Goal: Task Accomplishment & Management: Complete application form

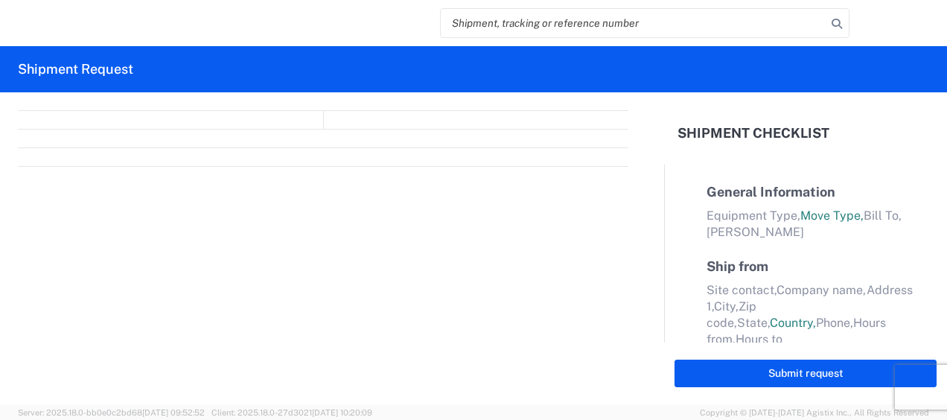
select select "FULL"
select select "LBS"
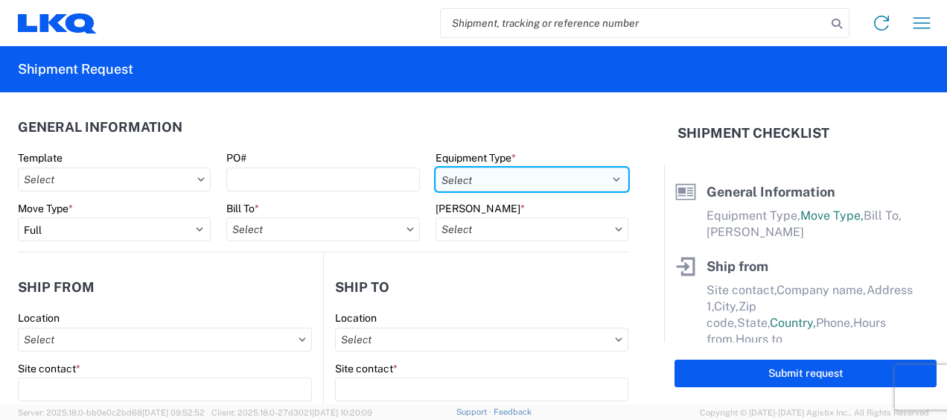
click at [606, 176] on select "Select 53’ Dry Van Flatbed Dropdeck (van) Lowboy (flatbed) Rail" at bounding box center [531, 179] width 193 height 24
select select "STDV"
click at [435, 167] on select "Select 53’ Dry Van Flatbed Dropdeck (van) Lowboy (flatbed) Rail" at bounding box center [531, 179] width 193 height 24
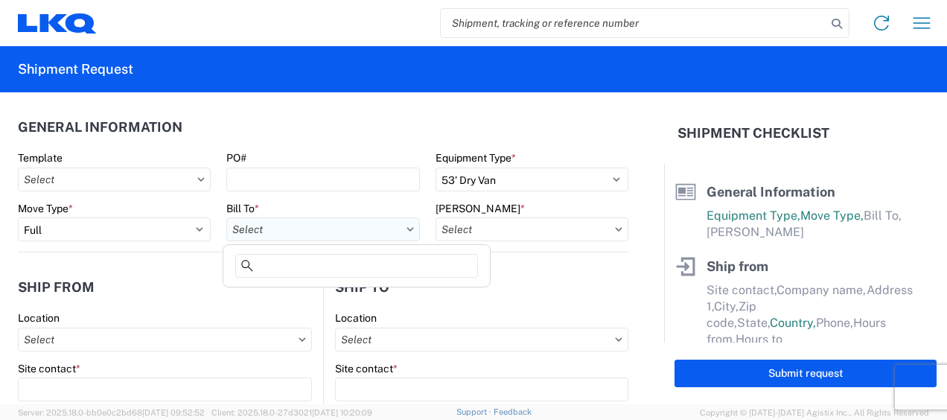
click at [300, 232] on input "Bill To *" at bounding box center [322, 229] width 193 height 24
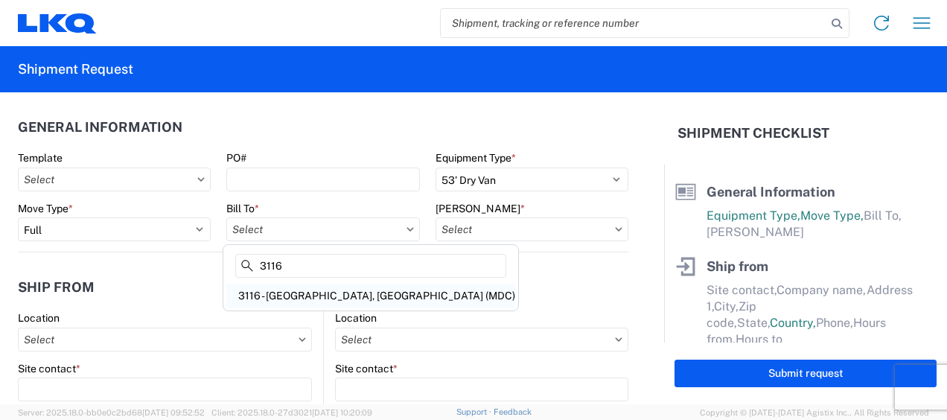
type input "3116"
click at [293, 294] on div "3116 - [GEOGRAPHIC_DATA], [GEOGRAPHIC_DATA] (MDC)" at bounding box center [370, 296] width 289 height 24
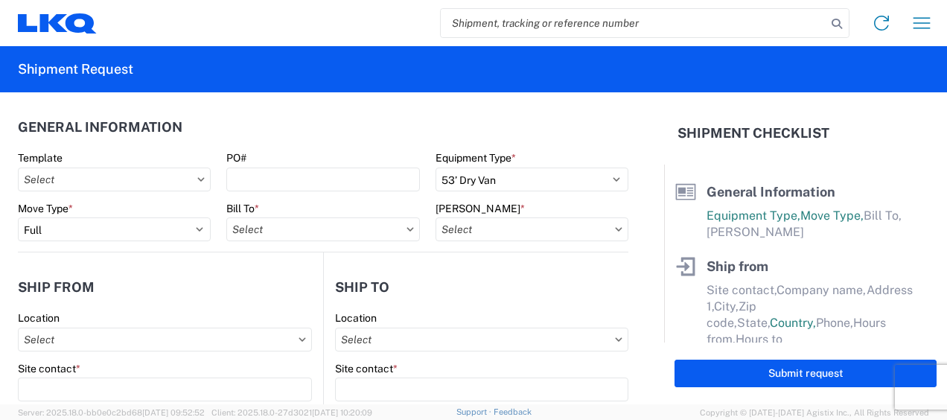
type input "3116 - [GEOGRAPHIC_DATA], [GEOGRAPHIC_DATA] (MDC)"
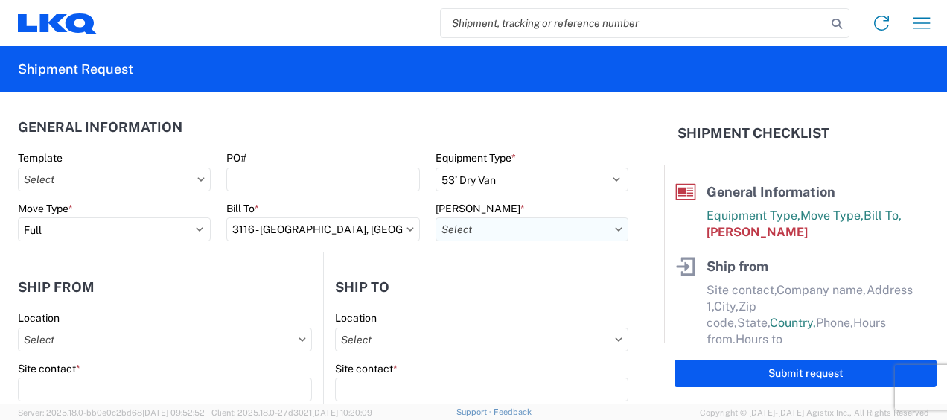
click at [451, 230] on input "Bill Code *" at bounding box center [531, 229] width 193 height 24
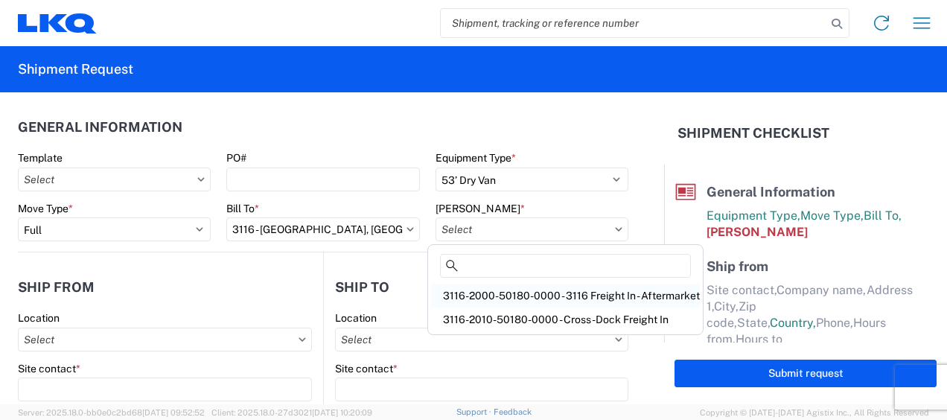
click at [476, 292] on div "3116-2000-50180-0000 - 3116 Freight In - Aftermarket" at bounding box center [565, 296] width 269 height 24
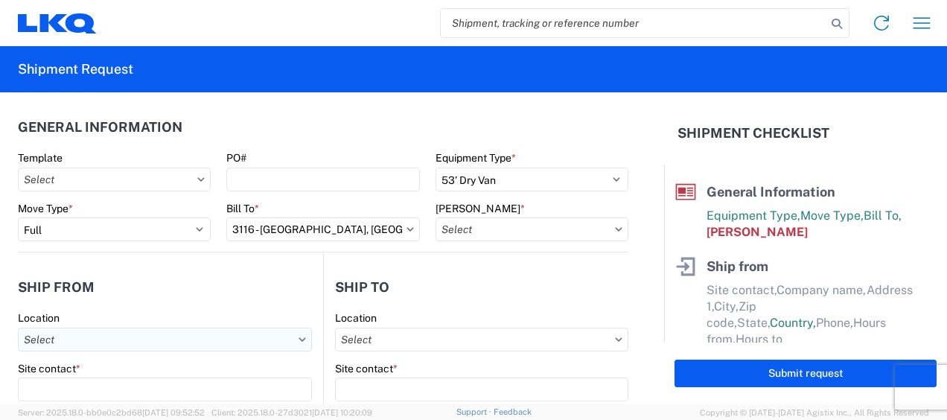
type input "3116-2000-50180-0000 - 3116 Freight In - Aftermarket"
click at [55, 340] on input "Location" at bounding box center [165, 340] width 294 height 24
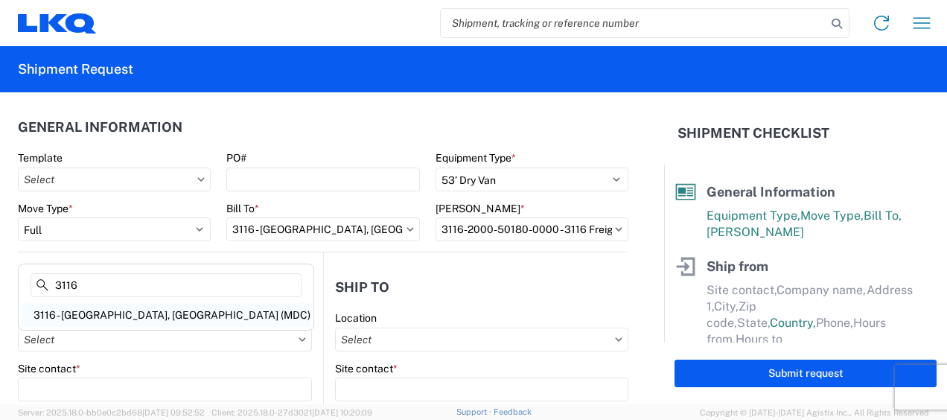
type input "3116"
click at [92, 314] on div "3116 - [GEOGRAPHIC_DATA], [GEOGRAPHIC_DATA] (MDC)" at bounding box center [166, 315] width 289 height 24
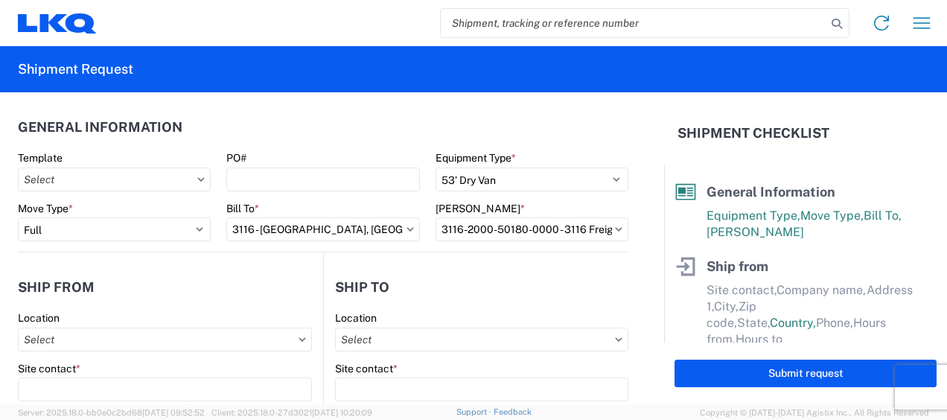
type input "3116 - [GEOGRAPHIC_DATA], [GEOGRAPHIC_DATA] (MDC)"
type input "[DEMOGRAPHIC_DATA][PERSON_NAME]"
type input "LKQ Corporation"
type input "[STREET_ADDRESS]"
type input "[GEOGRAPHIC_DATA]"
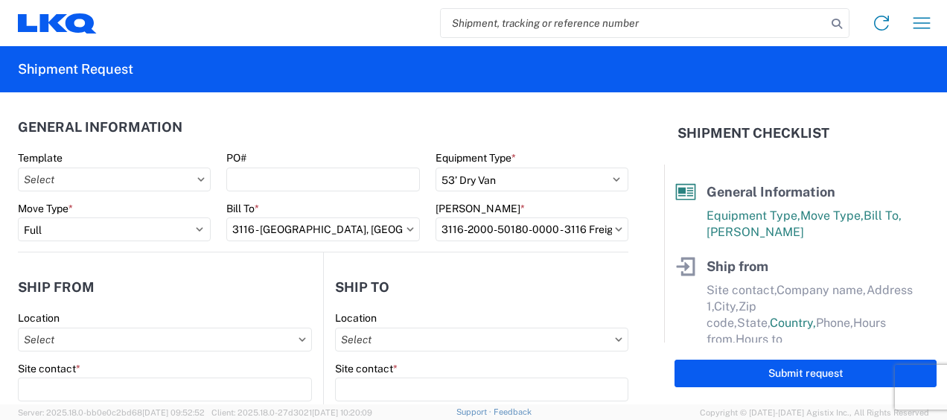
type input "49508"
select select "MI"
select select "US"
type input "[PERSON_NAME][EMAIL_ADDRESS][DOMAIN_NAME]"
type input "[PHONE_NUMBER]"
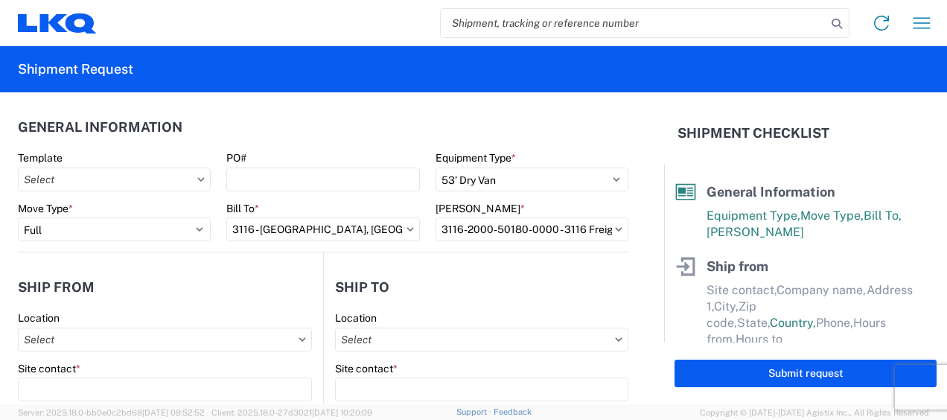
type input "06:00"
type input "13:00"
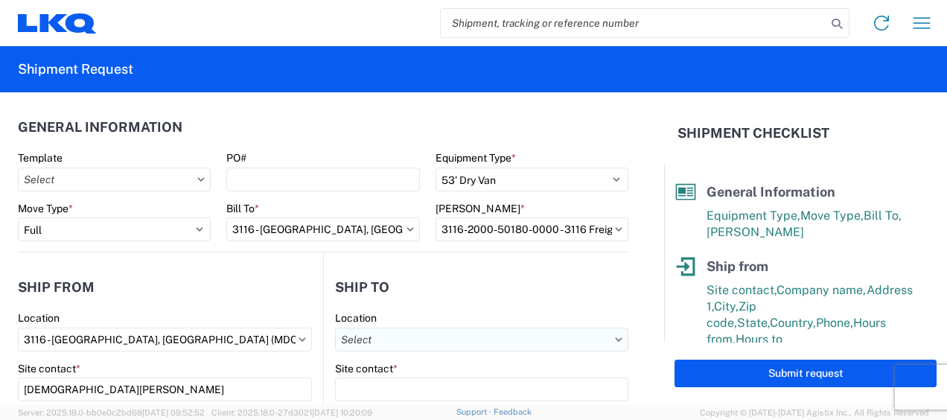
click at [354, 336] on input "Location" at bounding box center [481, 340] width 293 height 24
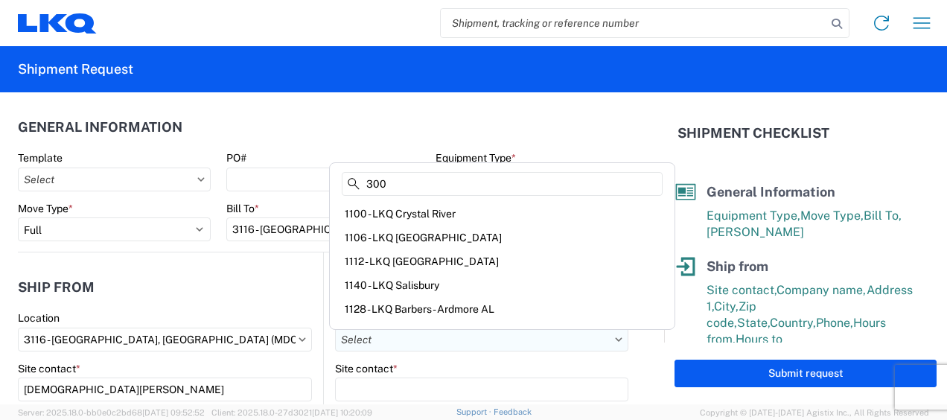
type input "3007"
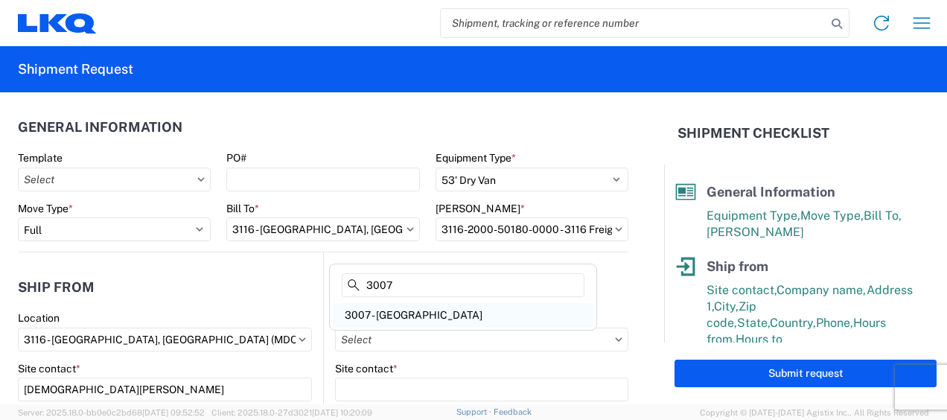
click at [401, 307] on div "3007 - [GEOGRAPHIC_DATA]" at bounding box center [463, 315] width 261 height 24
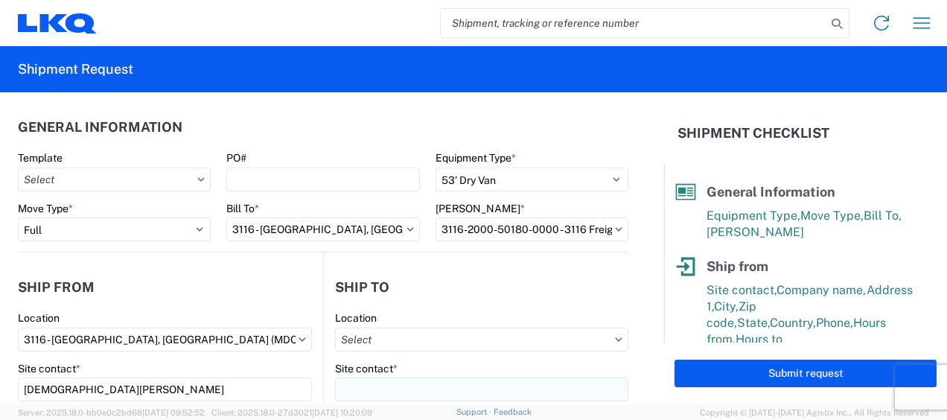
type input "3007 - [GEOGRAPHIC_DATA]"
type input "LKQ Corporation"
type input "[STREET_ADDRESS][PERSON_NAME]"
type input "[GEOGRAPHIC_DATA]"
type input "33619"
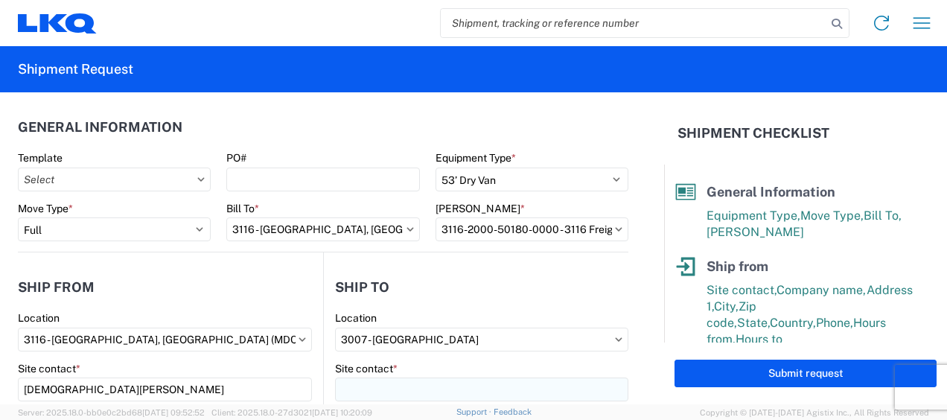
select select "US"
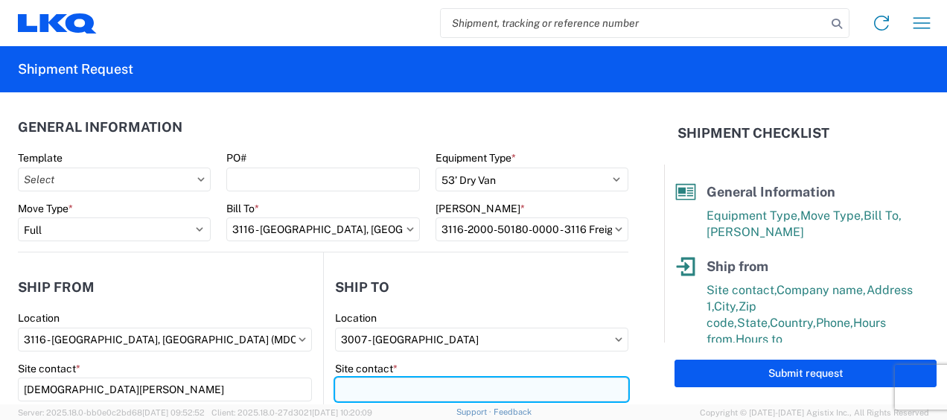
click at [374, 389] on input "Site contact *" at bounding box center [481, 389] width 293 height 24
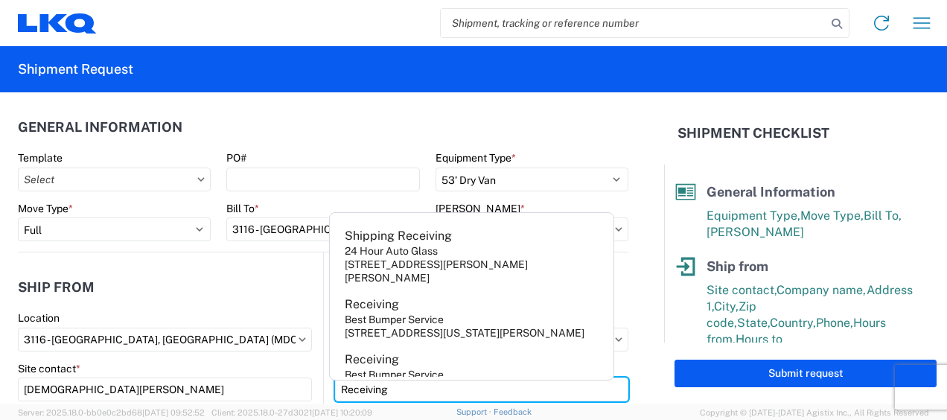
type input "Receiving"
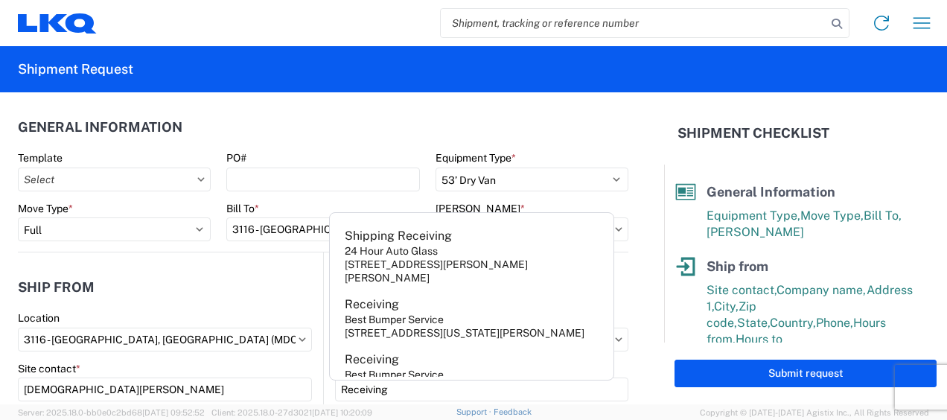
click at [226, 276] on header "Ship from" at bounding box center [170, 286] width 305 height 33
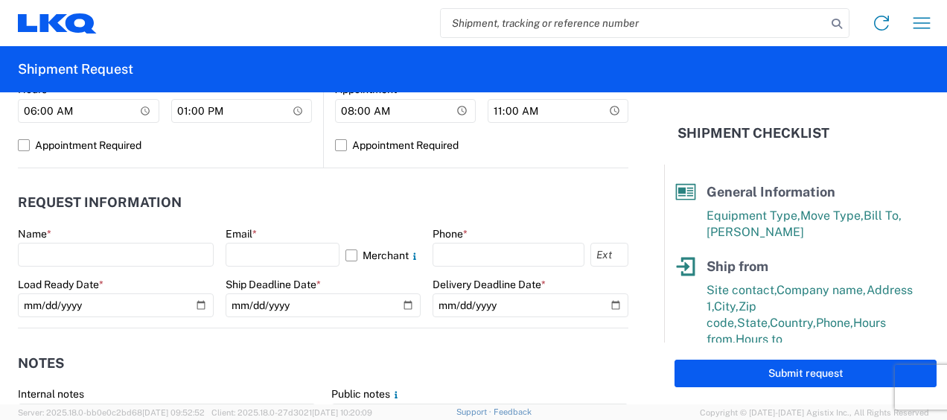
scroll to position [744, 0]
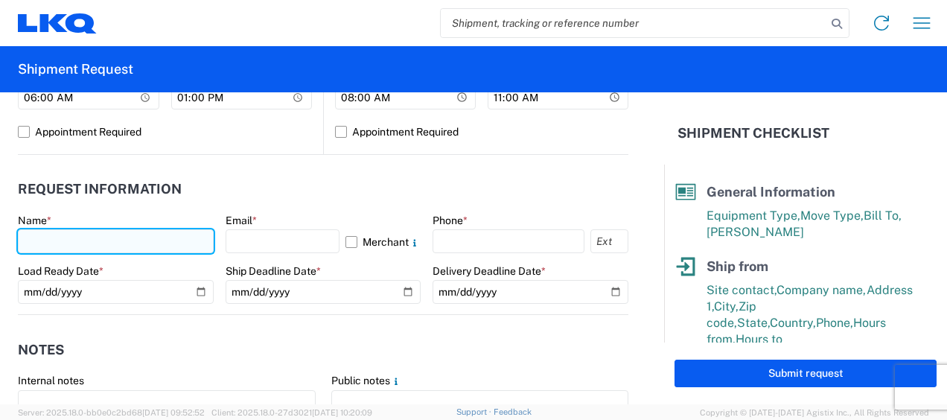
click at [70, 244] on input "text" at bounding box center [116, 241] width 196 height 24
type input "[DEMOGRAPHIC_DATA][PERSON_NAME]"
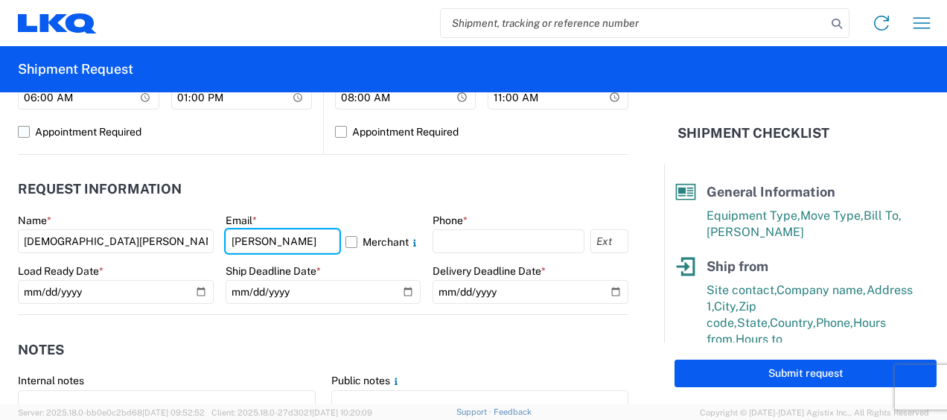
type input "[PERSON_NAME][EMAIL_ADDRESS][DOMAIN_NAME]"
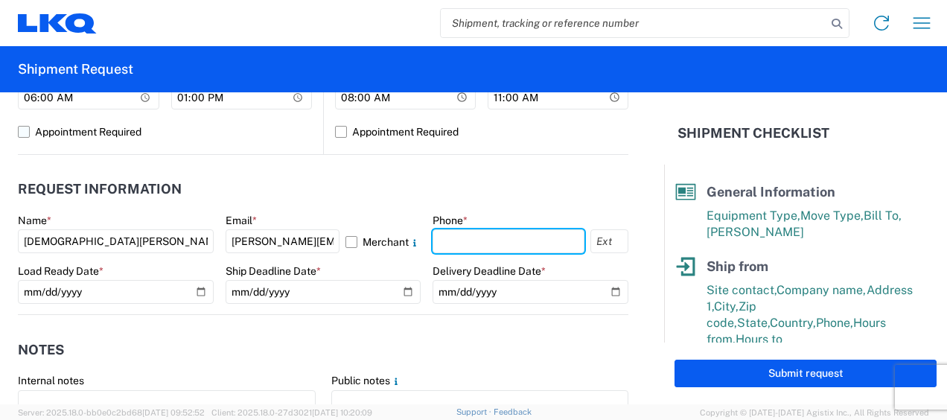
type input "6167541500"
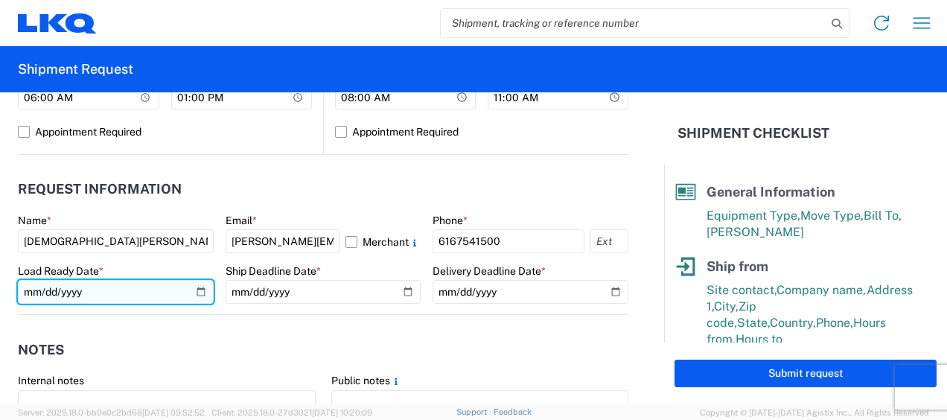
click at [198, 293] on input "date" at bounding box center [116, 292] width 196 height 24
type input "2025-09-11"
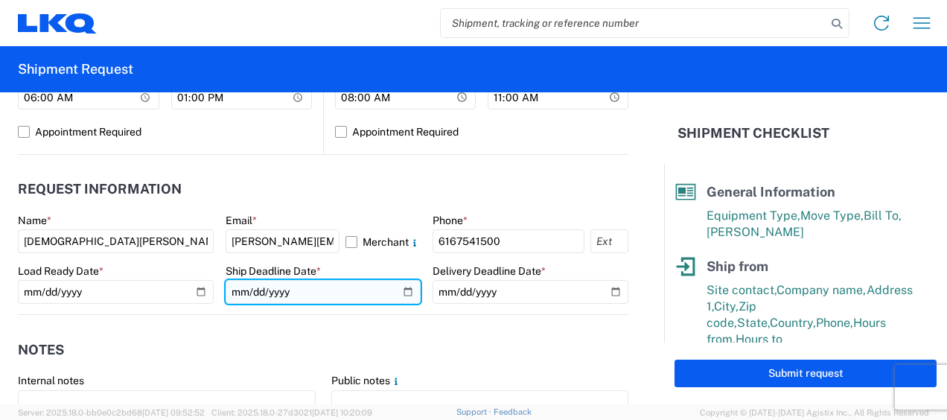
click at [397, 291] on input "date" at bounding box center [324, 292] width 196 height 24
type input "2025-09-11"
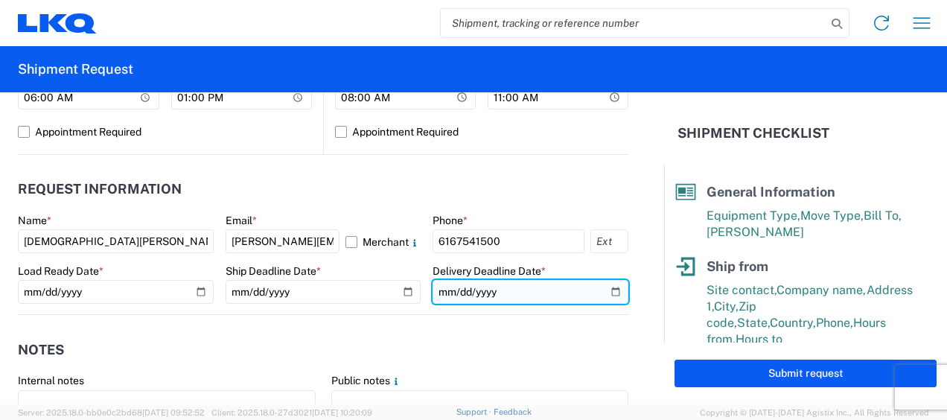
click at [558, 288] on input "date" at bounding box center [530, 292] width 196 height 24
click at [607, 289] on input "date" at bounding box center [530, 292] width 196 height 24
type input "2025-09-17"
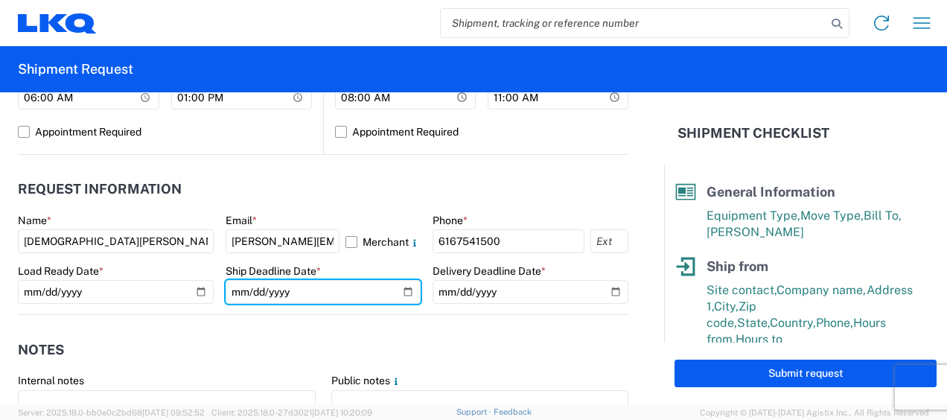
click at [342, 302] on input "2025-09-11" at bounding box center [324, 292] width 196 height 24
click at [305, 348] on header "Notes" at bounding box center [323, 349] width 610 height 33
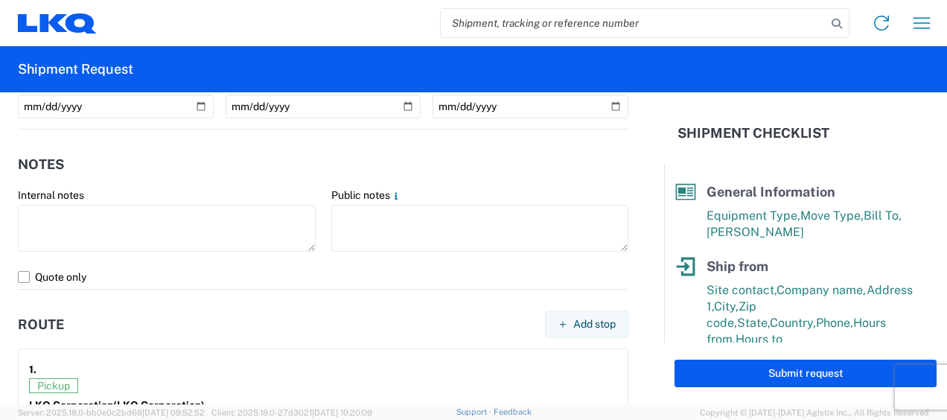
scroll to position [968, 0]
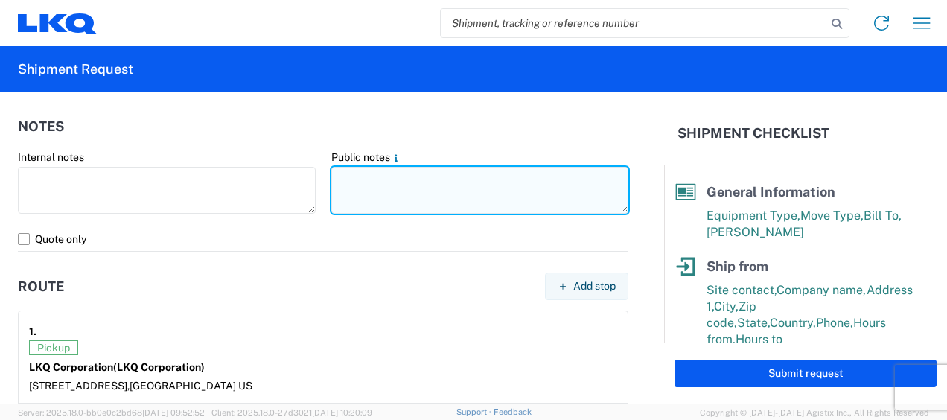
click at [348, 174] on textarea at bounding box center [480, 190] width 298 height 47
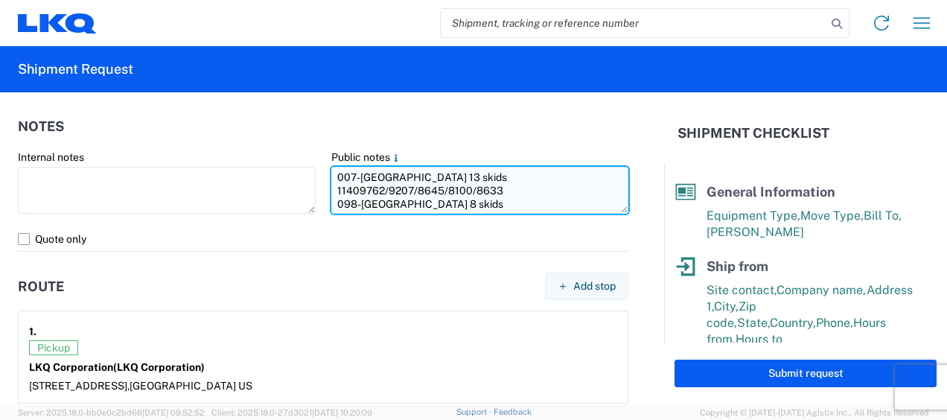
drag, startPoint x: 331, startPoint y: 179, endPoint x: 613, endPoint y: 195, distance: 283.3
click at [613, 195] on textarea "007-[GEOGRAPHIC_DATA] 13 skids 11409762/9207/8645/8100/8633 098-[GEOGRAPHIC_DAT…" at bounding box center [480, 190] width 298 height 47
type textarea "007-[GEOGRAPHIC_DATA] 13 skids 11409762/9207/8645/8100/8633 098-[GEOGRAPHIC_DAT…"
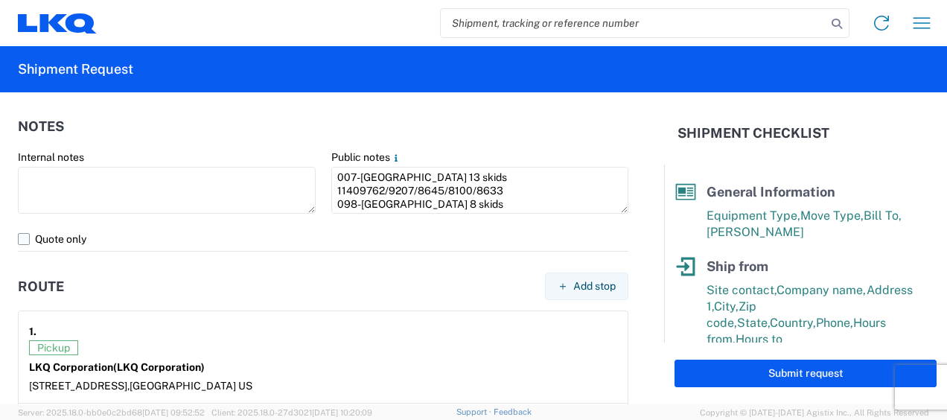
click at [279, 229] on label "Quote only" at bounding box center [323, 239] width 610 height 24
click at [0, 0] on input "Quote only" at bounding box center [0, 0] width 0 height 0
click at [597, 288] on span "Add stop" at bounding box center [594, 286] width 42 height 14
select select "US"
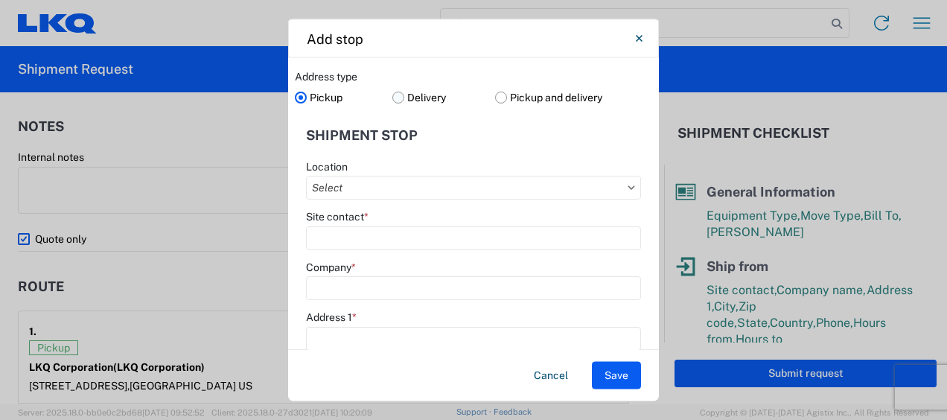
click at [393, 97] on label "Delivery" at bounding box center [443, 97] width 103 height 22
click at [0, 0] on input "Delivery" at bounding box center [0, 0] width 0 height 0
click at [383, 187] on input "Location" at bounding box center [473, 188] width 335 height 24
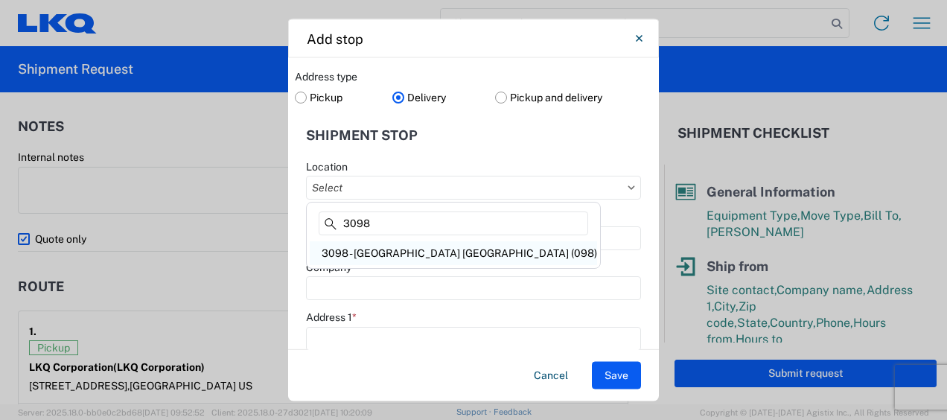
type input "3098"
click at [383, 254] on div "3098 - [GEOGRAPHIC_DATA] [GEOGRAPHIC_DATA] (098)" at bounding box center [453, 253] width 287 height 24
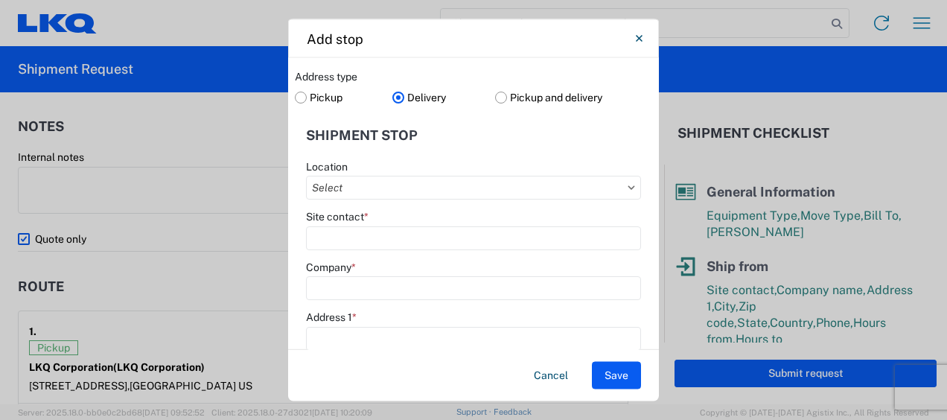
type input "3098 - [GEOGRAPHIC_DATA] [GEOGRAPHIC_DATA] (098)"
type input "LKQ Corporation"
type input "4101-1 Bulls Bay Highway"
type input "Jacksonville"
type input "32219"
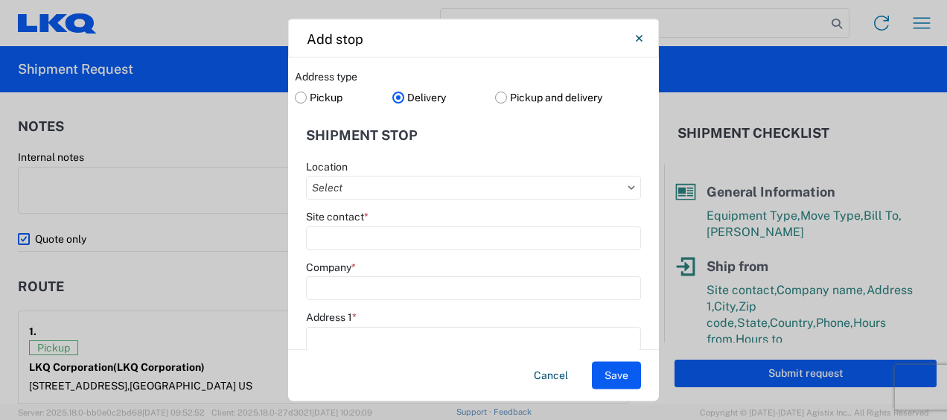
select select "FL"
type input "904-545-1365"
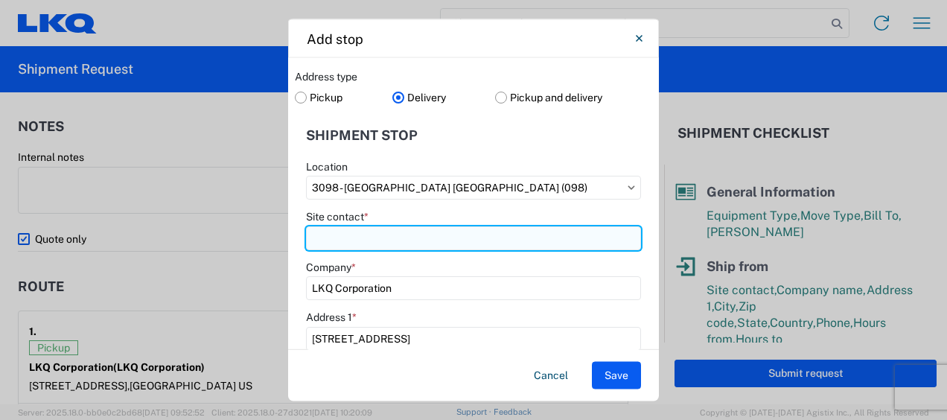
click at [335, 243] on input "Site contact *" at bounding box center [473, 238] width 335 height 24
type input "Receiving"
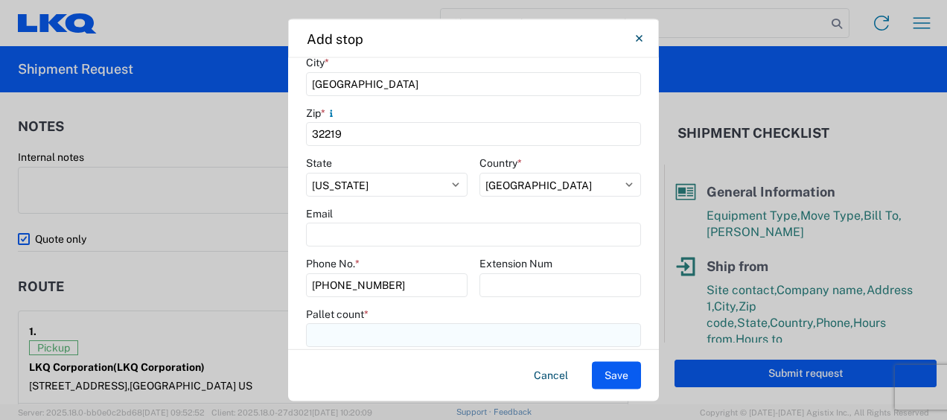
scroll to position [424, 0]
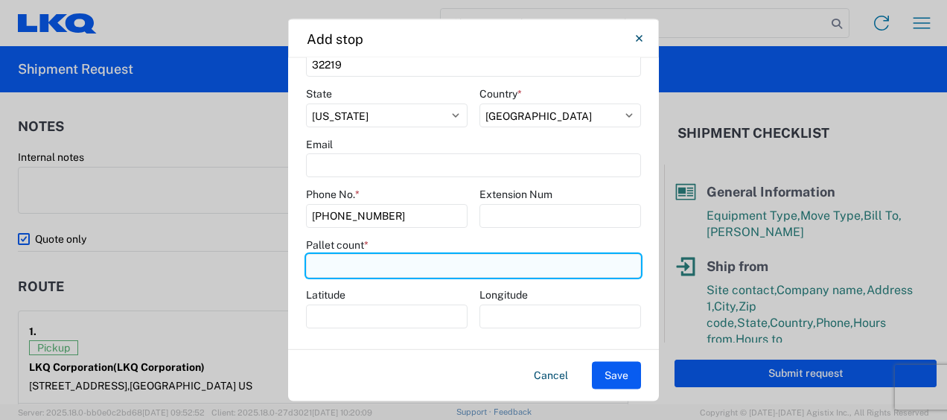
click at [333, 267] on input "number" at bounding box center [473, 267] width 335 height 24
type input "8"
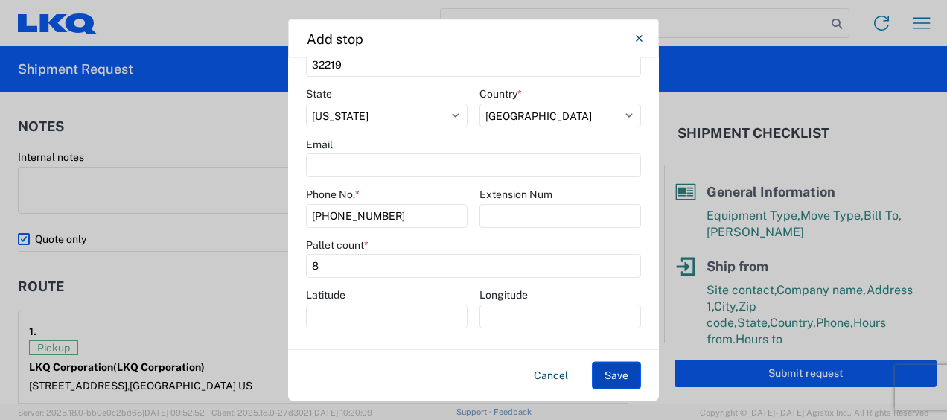
click at [625, 377] on button "Save" at bounding box center [616, 376] width 49 height 28
select select "D"
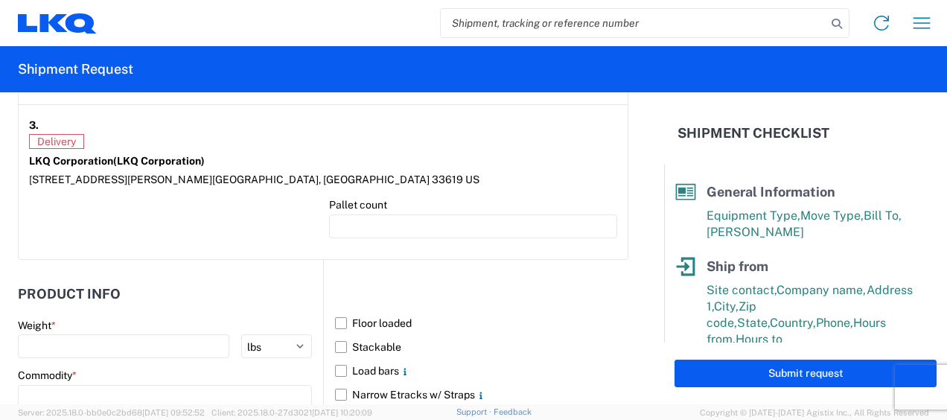
scroll to position [1489, 0]
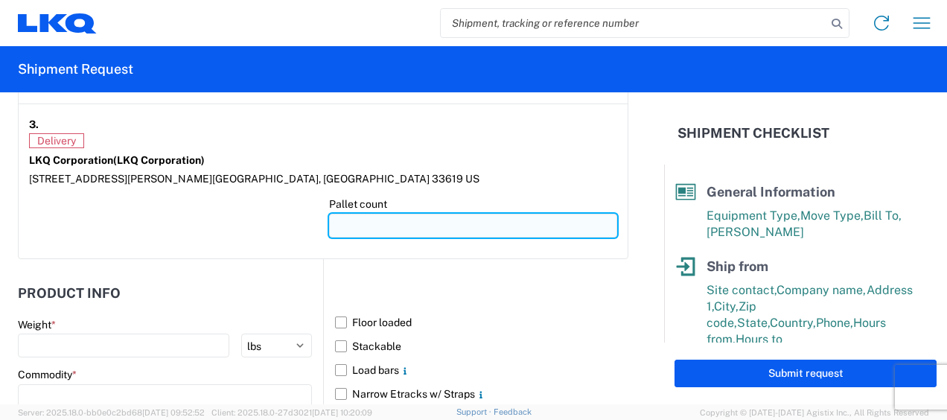
click at [337, 224] on input "number" at bounding box center [473, 226] width 288 height 24
type input "13"
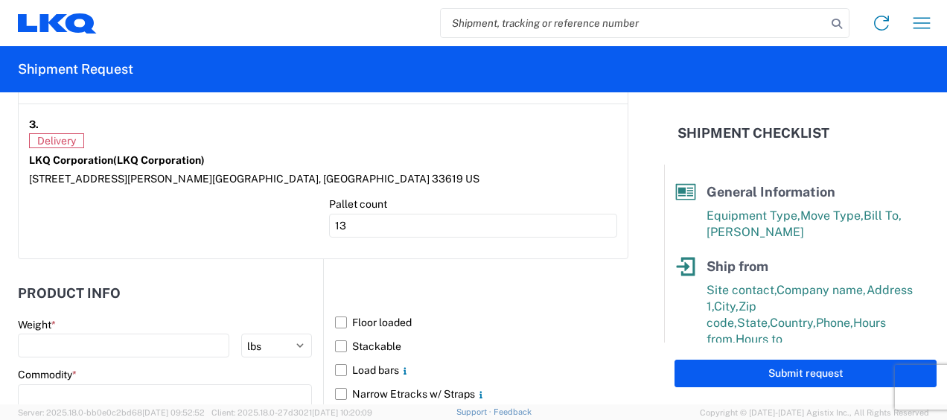
click at [220, 226] on div at bounding box center [173, 222] width 288 height 51
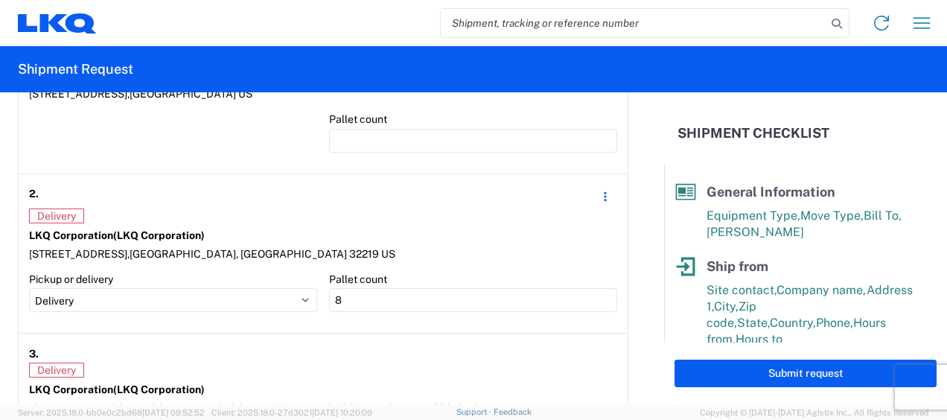
scroll to position [1265, 0]
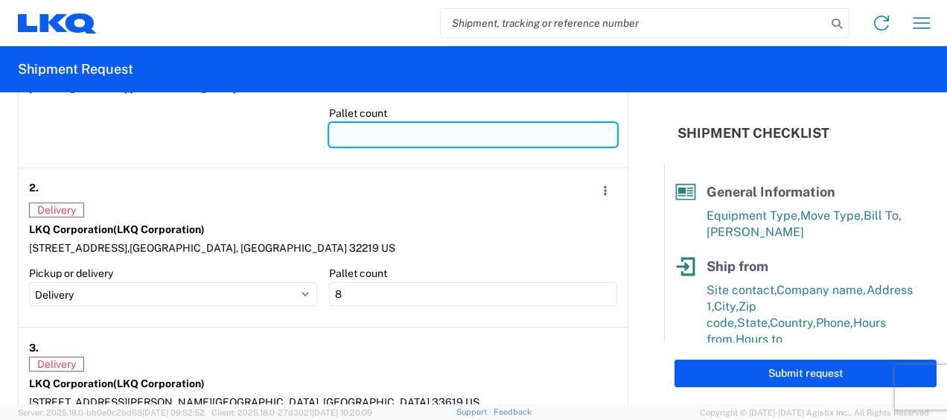
click at [353, 128] on input "number" at bounding box center [473, 135] width 288 height 24
type input "2"
type input "21"
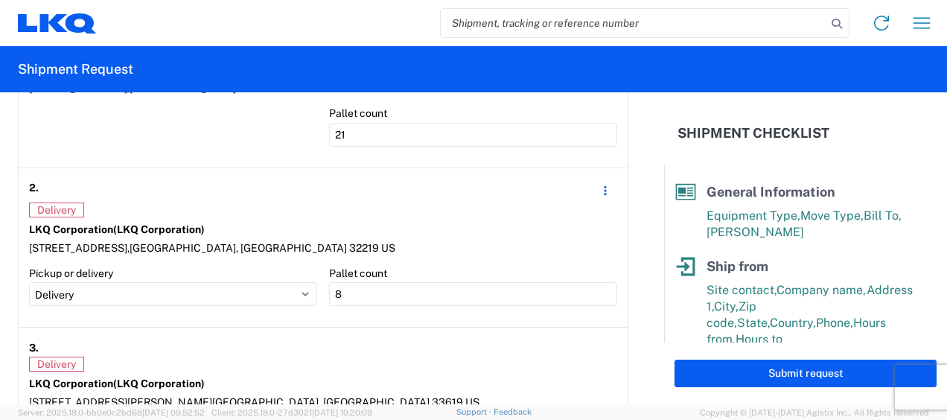
click at [240, 151] on div at bounding box center [173, 131] width 288 height 51
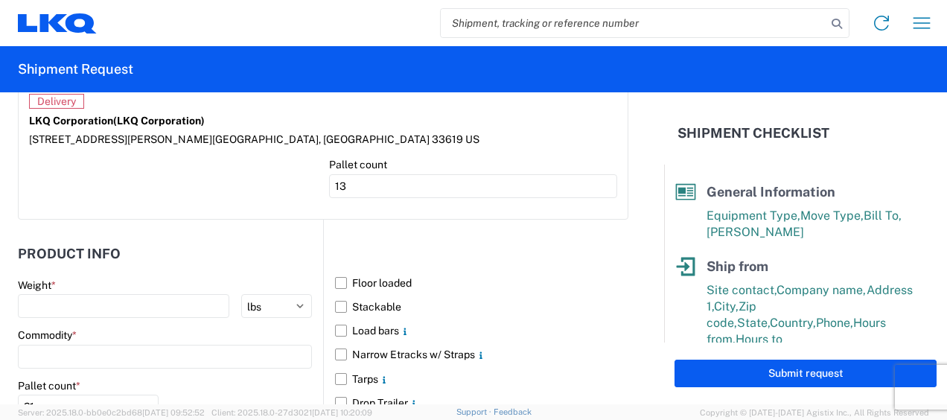
scroll to position [1563, 0]
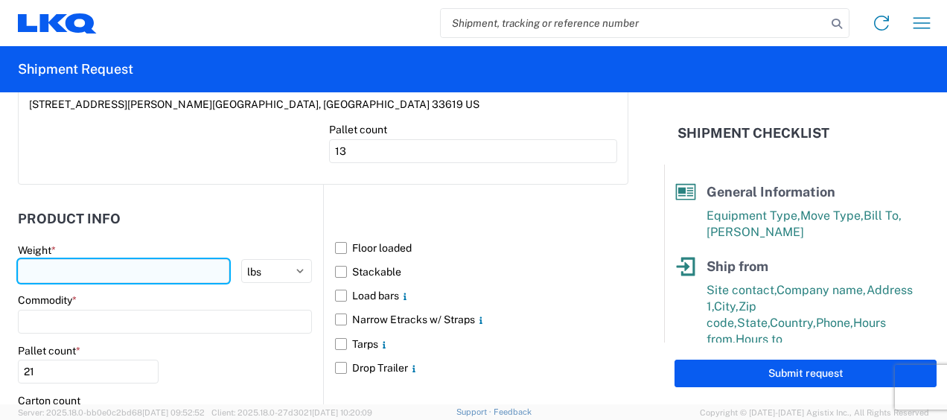
click at [80, 261] on input "number" at bounding box center [123, 271] width 211 height 24
type input "9256"
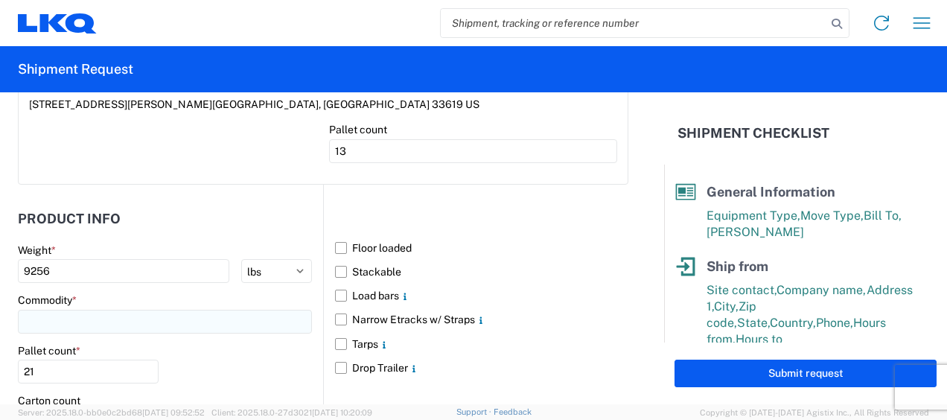
click at [55, 325] on input at bounding box center [165, 322] width 294 height 24
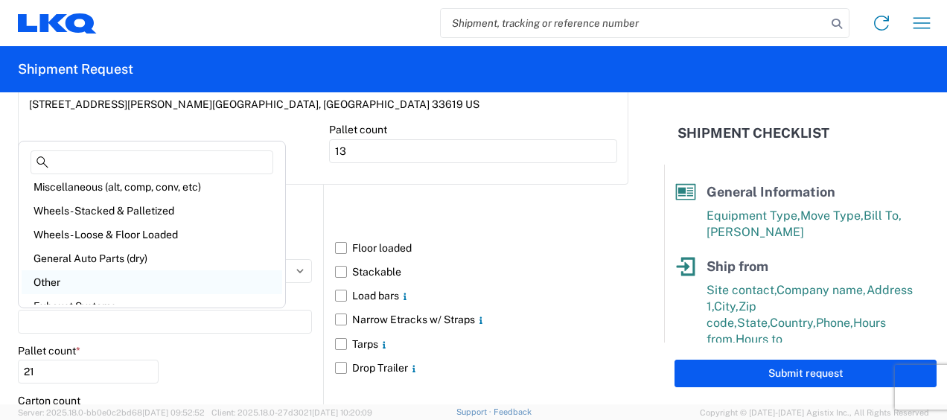
scroll to position [74, 0]
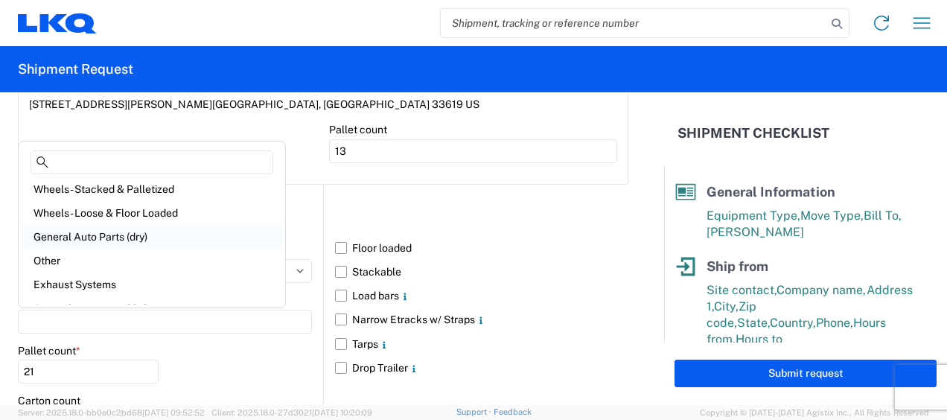
click at [112, 237] on div "General Auto Parts (dry)" at bounding box center [152, 237] width 261 height 24
type input "General Auto Parts (dry)"
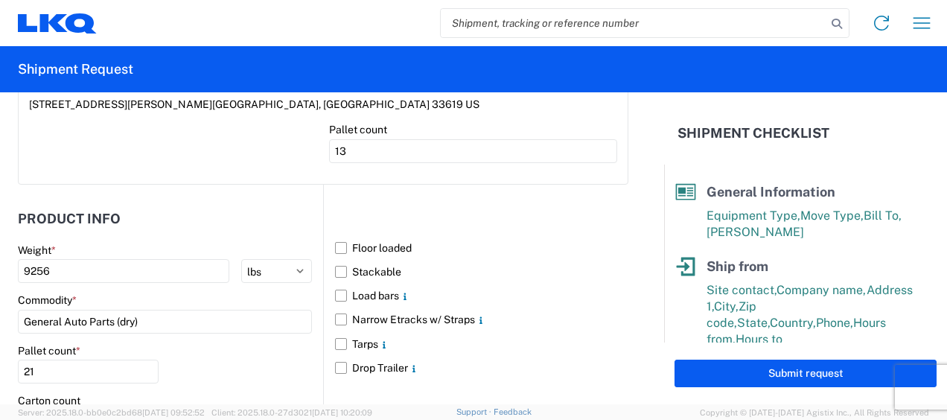
click at [288, 346] on div "Pallet count * 21" at bounding box center [165, 369] width 294 height 51
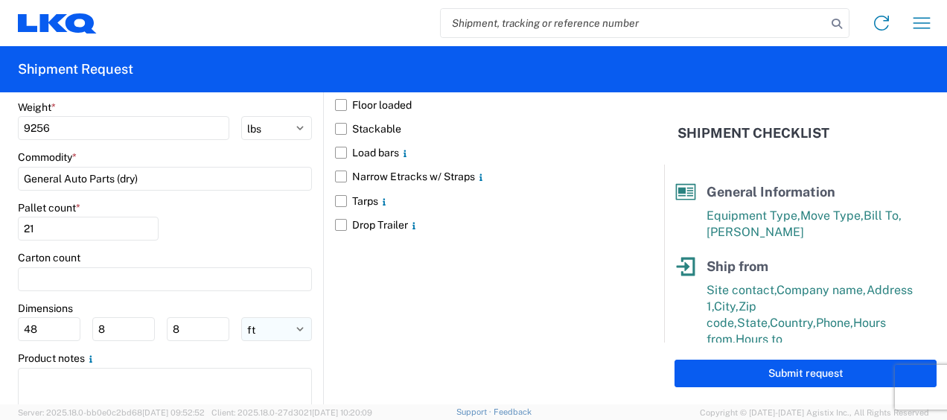
scroll to position [1712, 0]
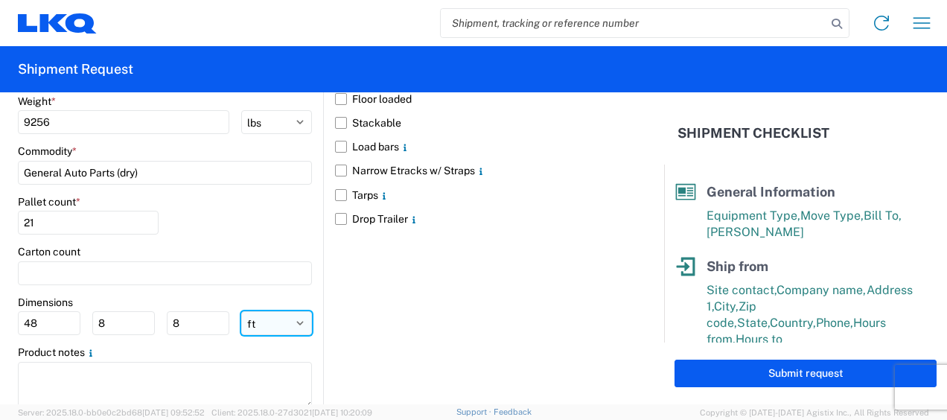
click at [267, 323] on select "ft in cm" at bounding box center [276, 323] width 71 height 24
select select "IN"
click at [241, 311] on select "ft in cm" at bounding box center [276, 323] width 71 height 24
type input "576"
type input "96"
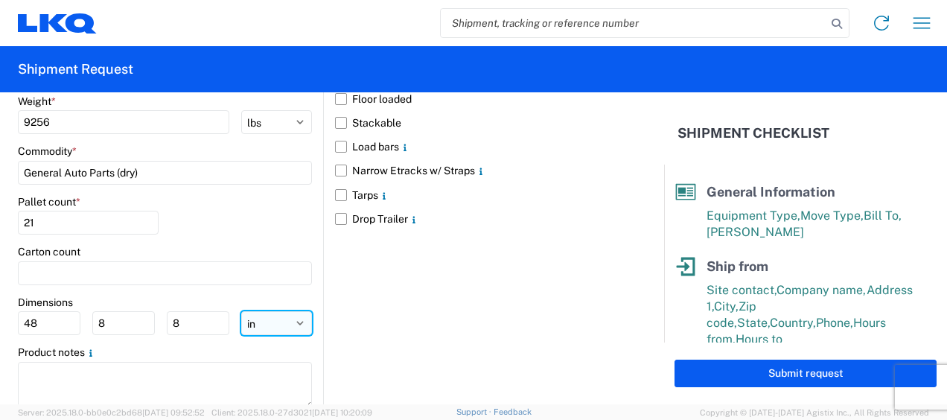
type input "96"
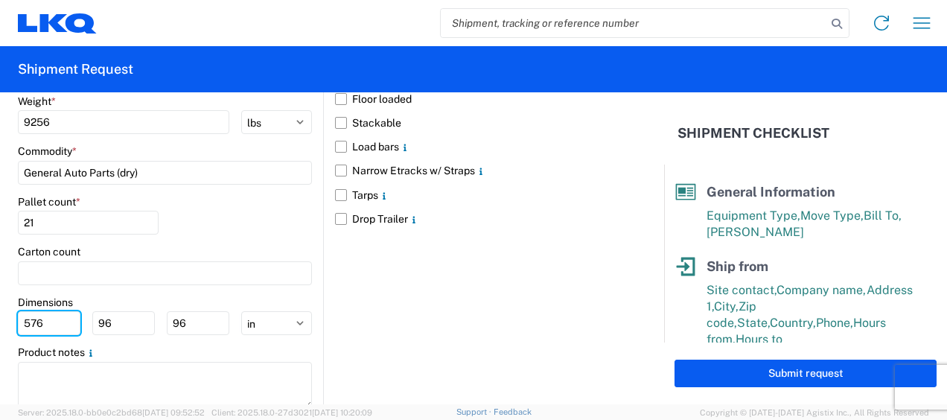
drag, startPoint x: 42, startPoint y: 317, endPoint x: 0, endPoint y: 311, distance: 42.1
click at [0, 315] on html "Home Shipment request Shipment tracking Shipment Request General Information Te…" at bounding box center [473, 210] width 947 height 420
type input "77"
type input "47"
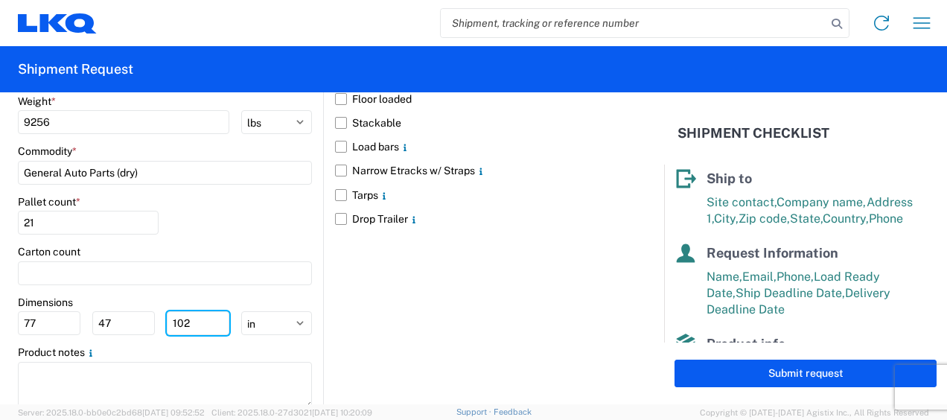
scroll to position [318, 0]
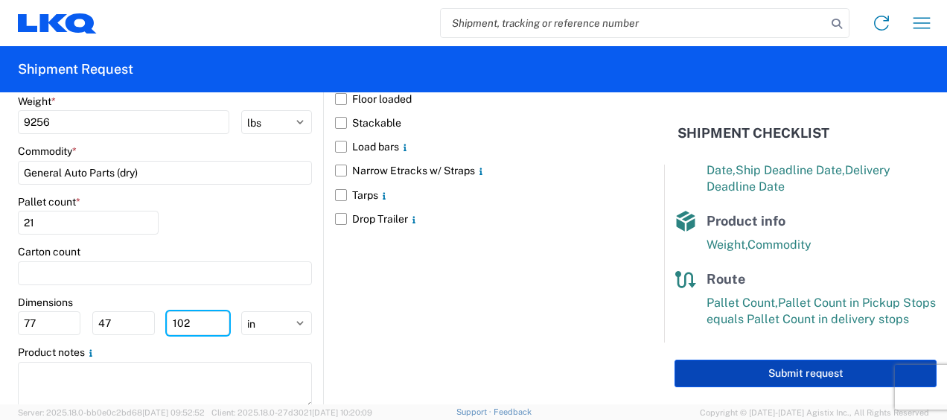
type input "102"
click at [788, 378] on button "Submit request" at bounding box center [805, 374] width 262 height 28
select select "US"
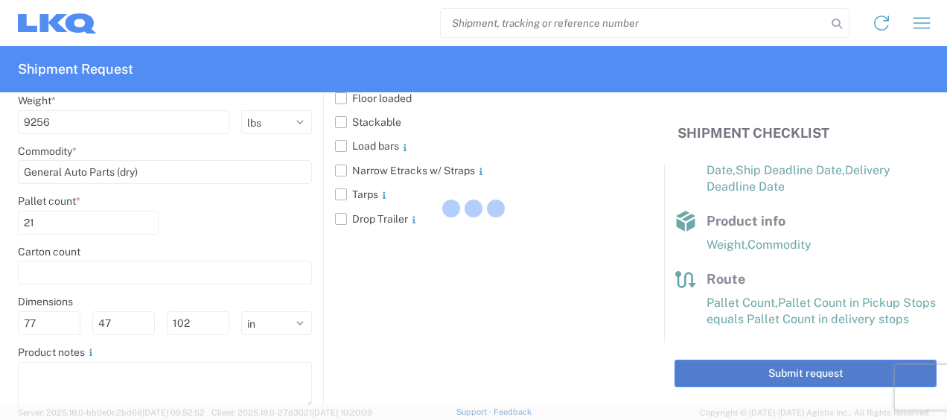
scroll to position [1711, 0]
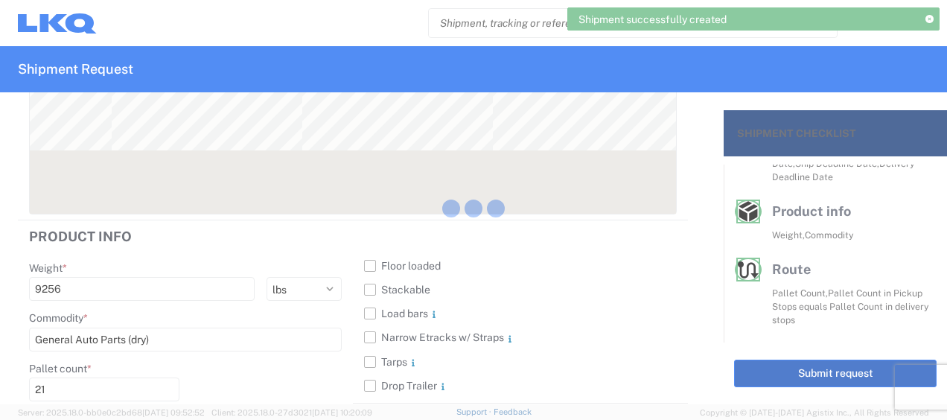
scroll to position [291, 0]
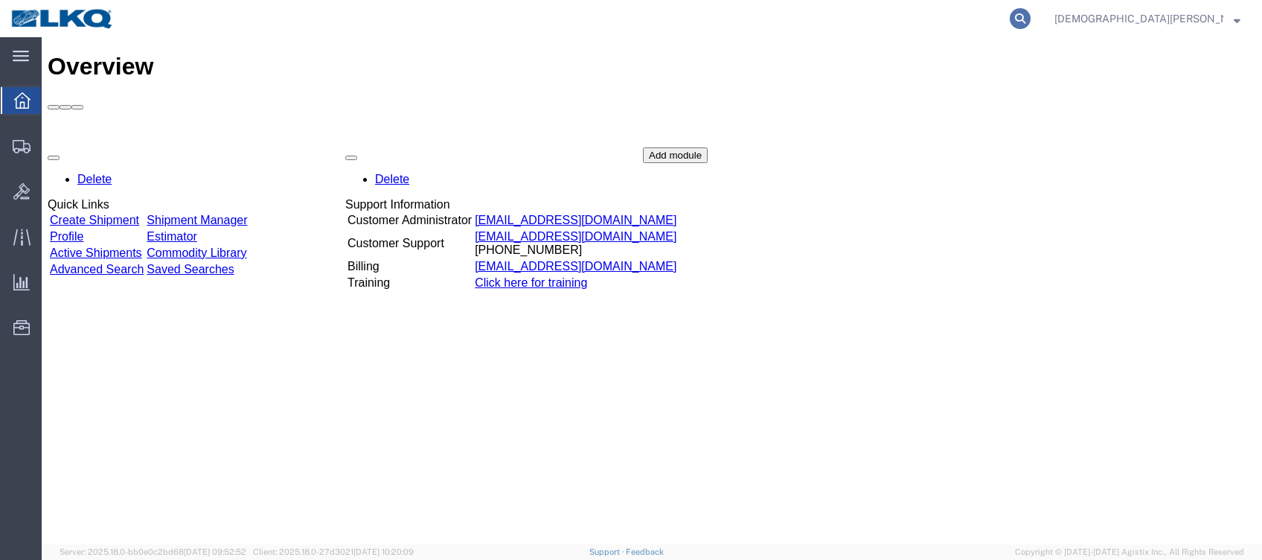
click at [1031, 10] on icon at bounding box center [1020, 18] width 21 height 21
click at [968, 19] on input "search" at bounding box center [784, 19] width 453 height 36
type input "56776325"
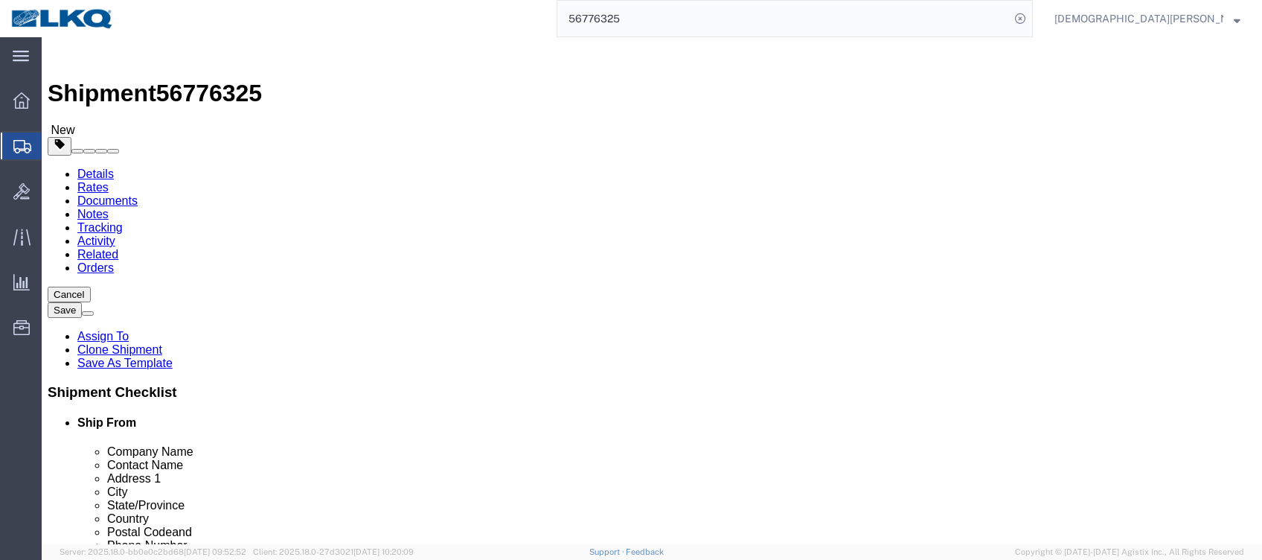
select select "27850"
select select "27724"
drag, startPoint x: 231, startPoint y: 131, endPoint x: 189, endPoint y: 94, distance: 55.9
click icon
click input "4628.00"
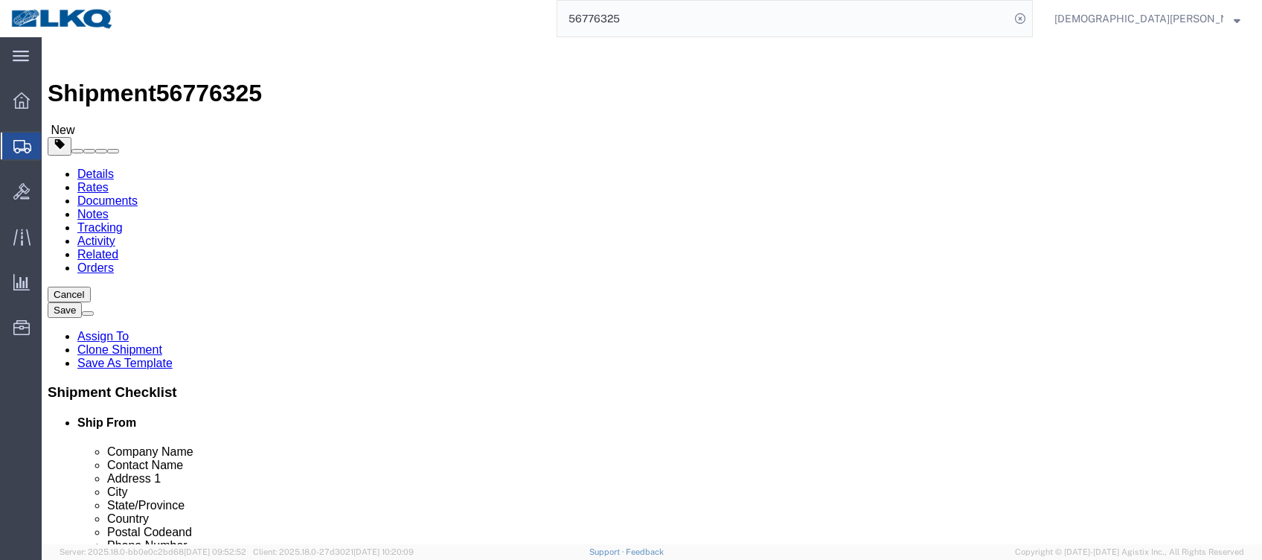
click input "4628.00"
type input "3461"
click input "4628.00"
type input "5795"
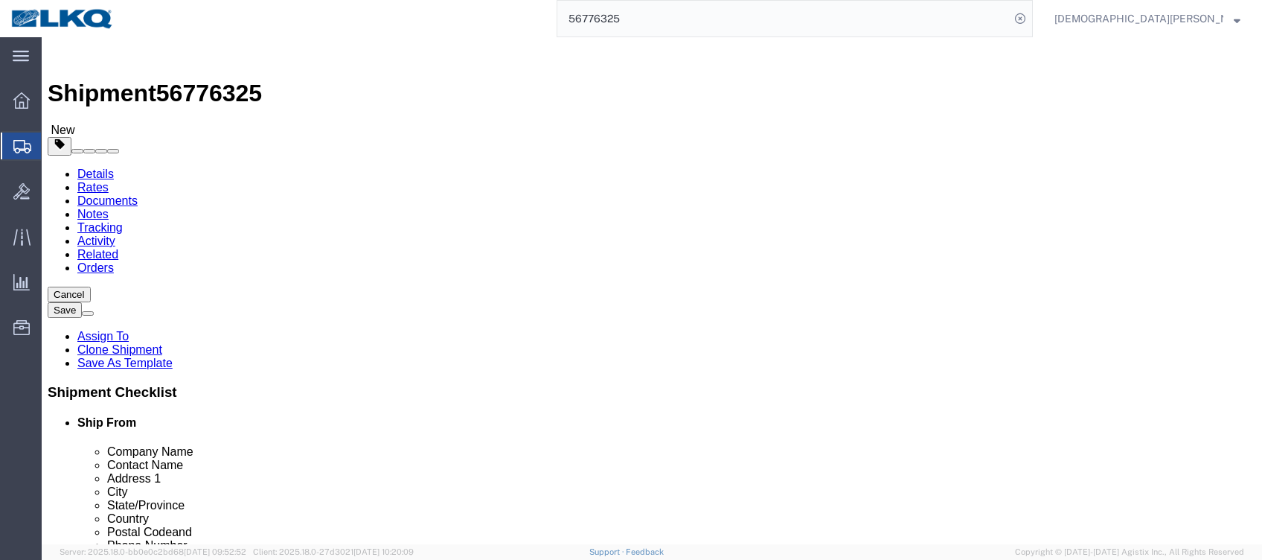
click icon
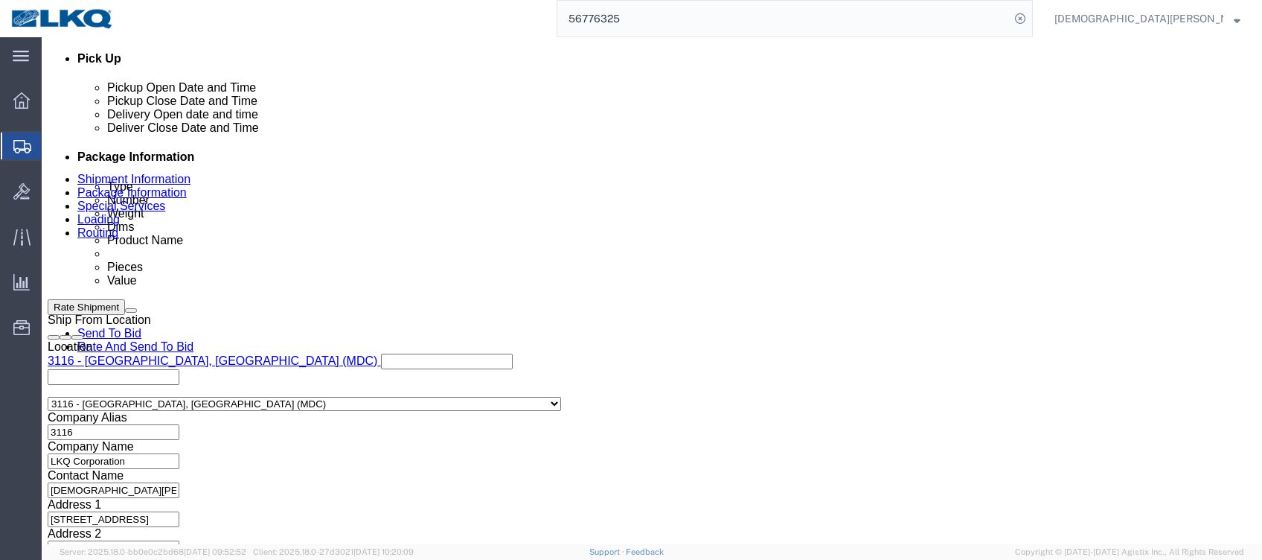
scroll to position [794, 0]
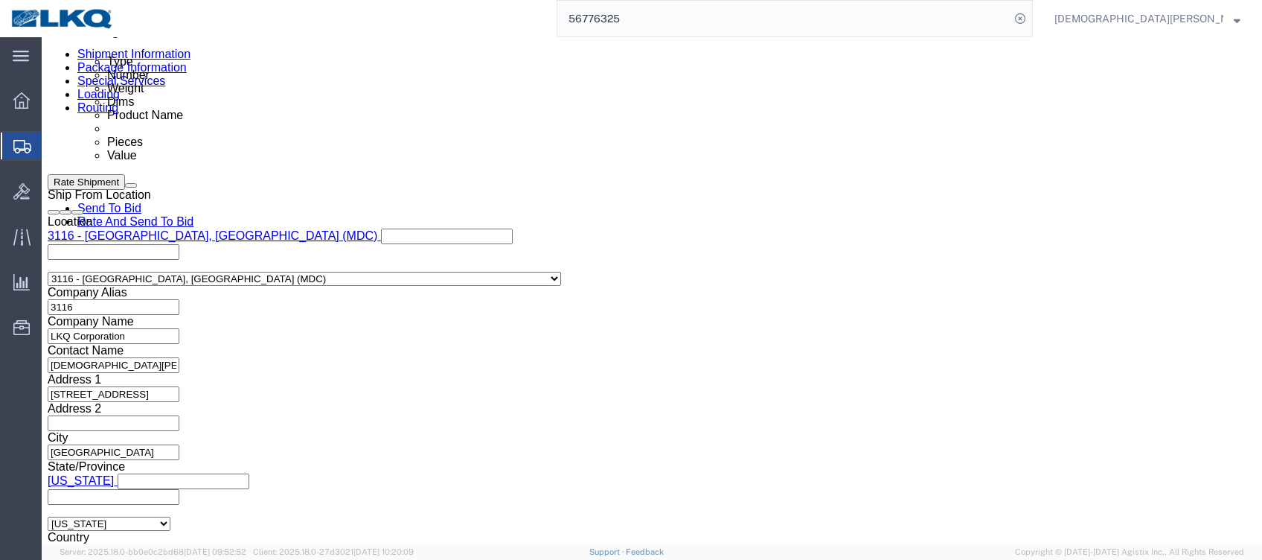
click div
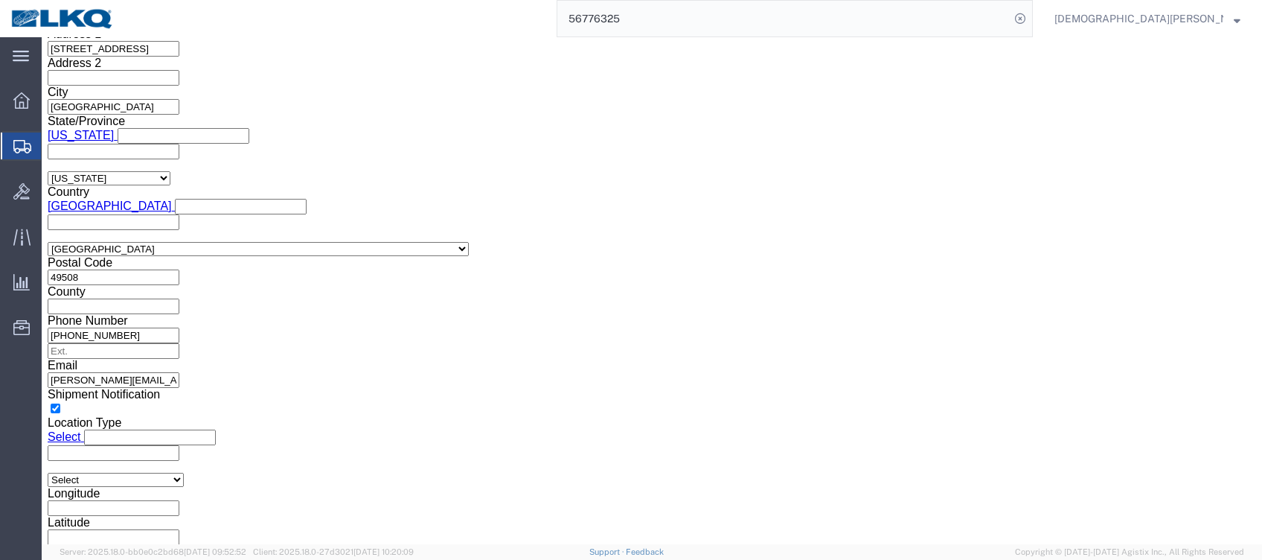
drag, startPoint x: 775, startPoint y: 272, endPoint x: 762, endPoint y: 270, distance: 12.7
click input "5:00 AM"
drag, startPoint x: 762, startPoint y: 269, endPoint x: 775, endPoint y: 272, distance: 13.0
click input "5:00 AM"
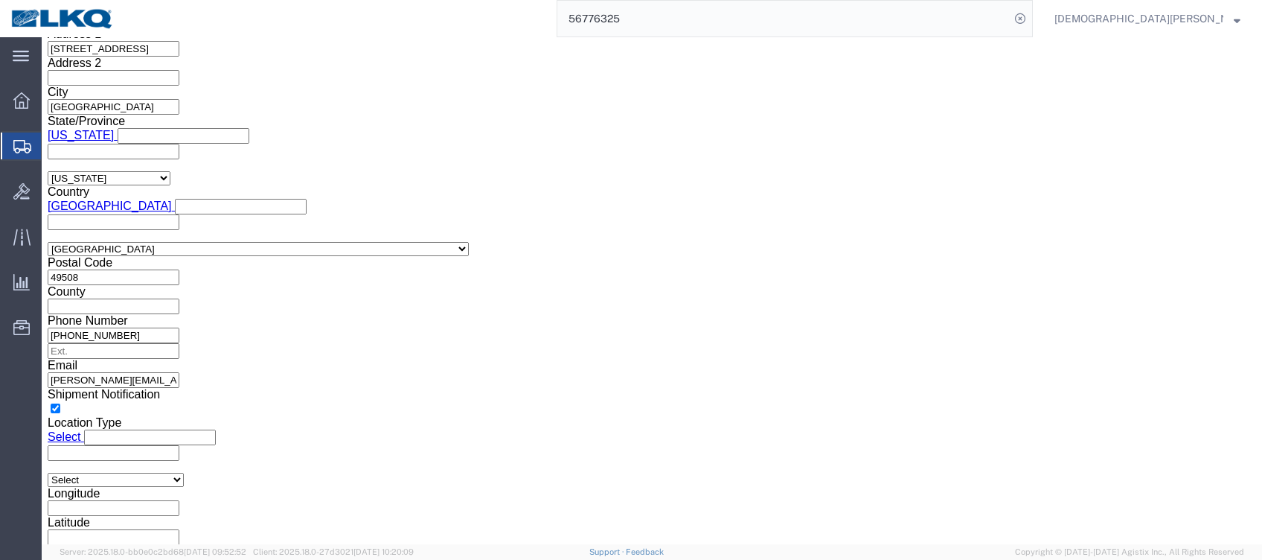
type input "5:00 pm"
click button "Apply"
click link "Send To Bid"
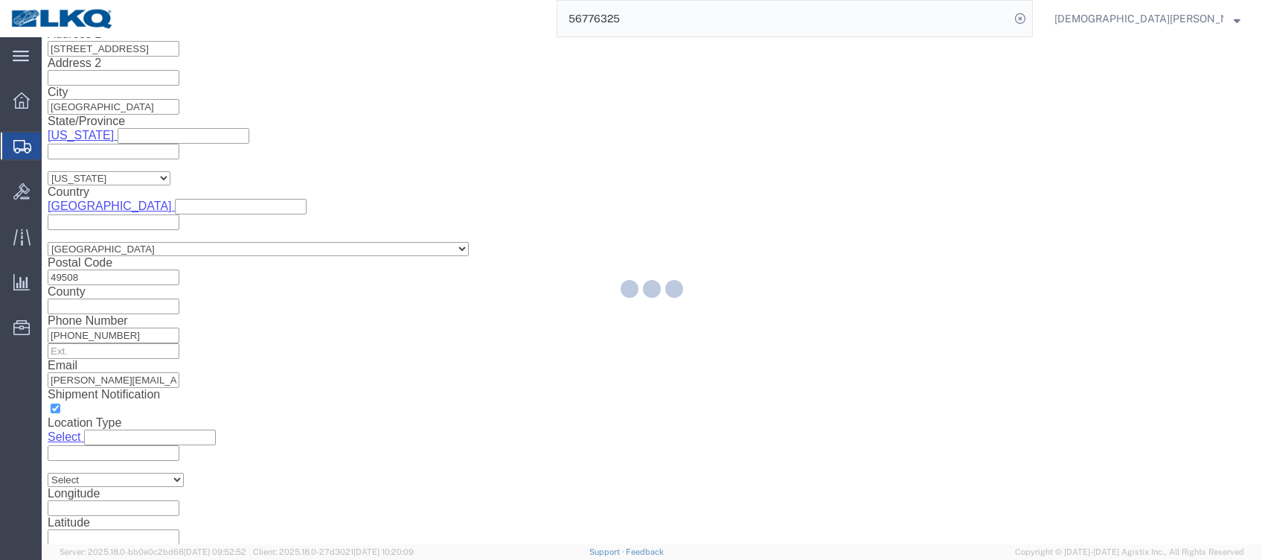
select select "27850"
select select "27724"
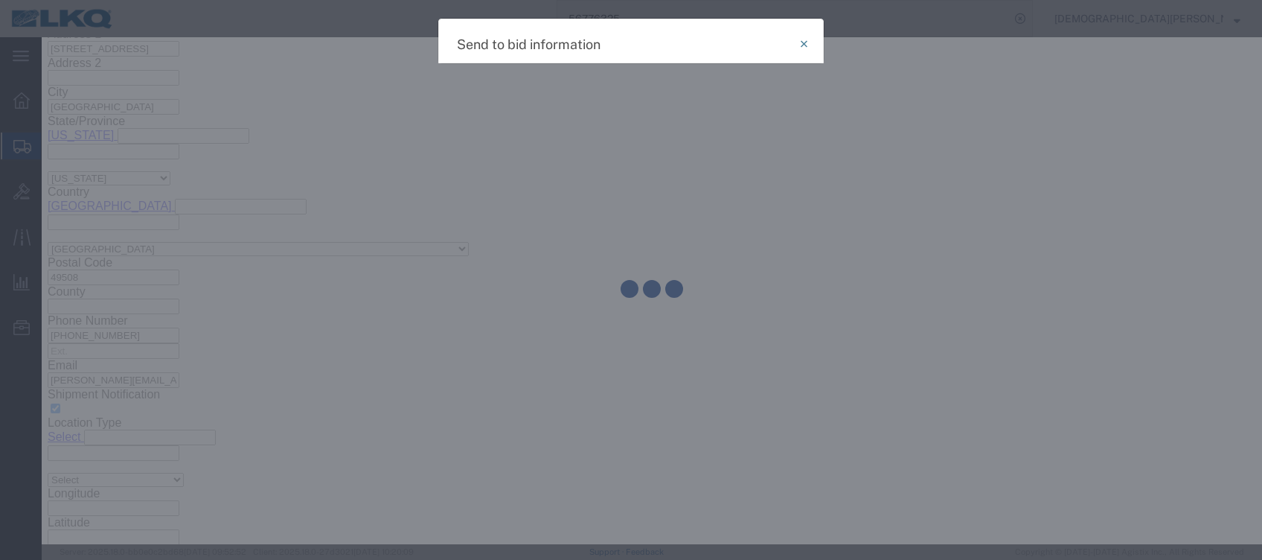
select select "TL"
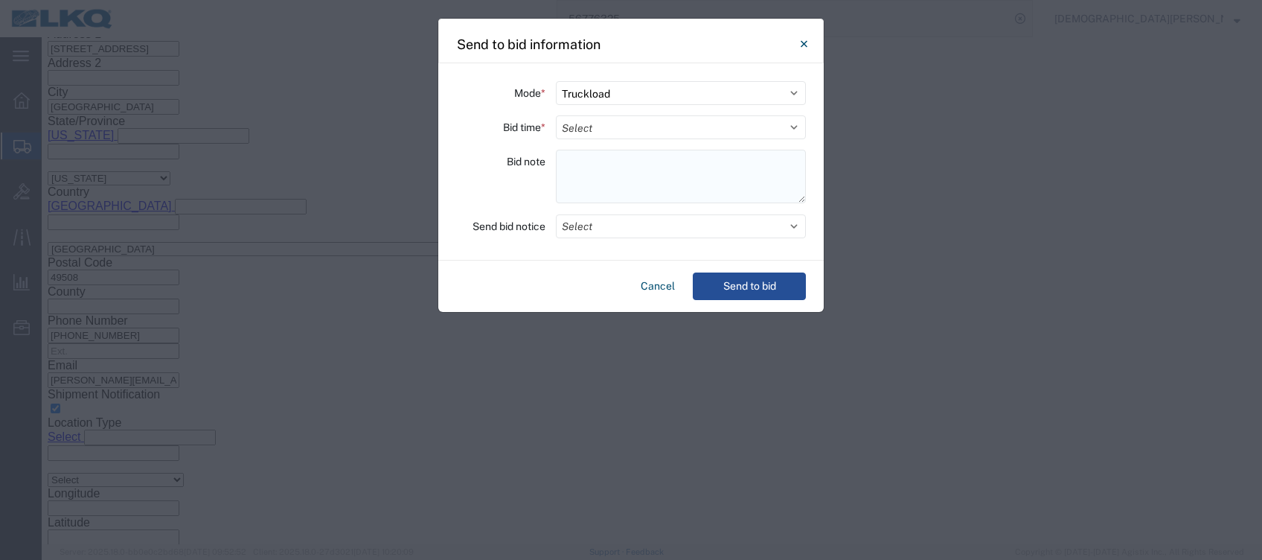
click at [563, 170] on textarea at bounding box center [681, 177] width 250 height 54
paste textarea "007-[GEOGRAPHIC_DATA] 13 skids 11409762/9207/8645/8100/8633 098-[GEOGRAPHIC_DAT…"
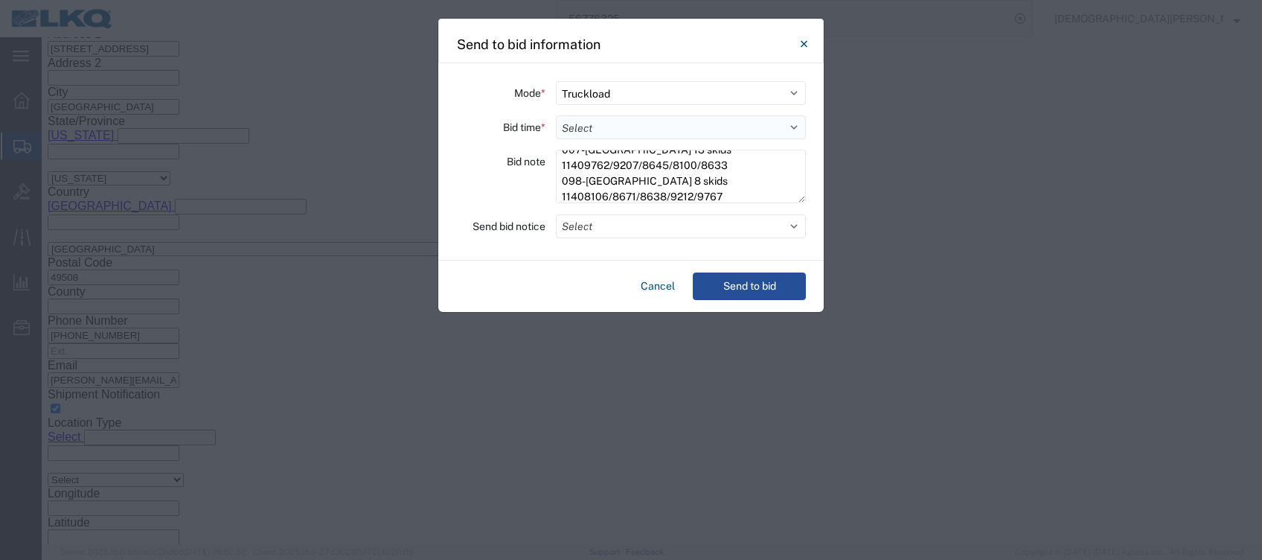
type textarea "007-[GEOGRAPHIC_DATA] 13 skids 11409762/9207/8645/8100/8633 098-[GEOGRAPHIC_DAT…"
click at [575, 126] on select "Select 30 Min (Rush) 1 Hour (Rush) 2 Hours (Rush) 4 Hours (Rush) 8 Hours (Rush)…" at bounding box center [681, 127] width 250 height 24
select select "8"
click at [556, 115] on select "Select 30 Min (Rush) 1 Hour (Rush) 2 Hours (Rush) 4 Hours (Rush) 8 Hours (Rush)…" at bounding box center [681, 127] width 250 height 24
click at [754, 289] on button "Send to bid" at bounding box center [749, 286] width 113 height 28
